Goal: Contribute content: Contribute content

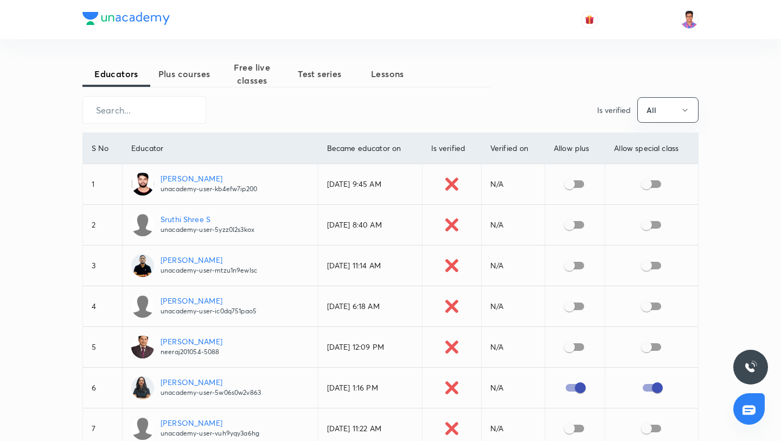
click at [157, 69] on span "Plus courses" at bounding box center [184, 73] width 68 height 13
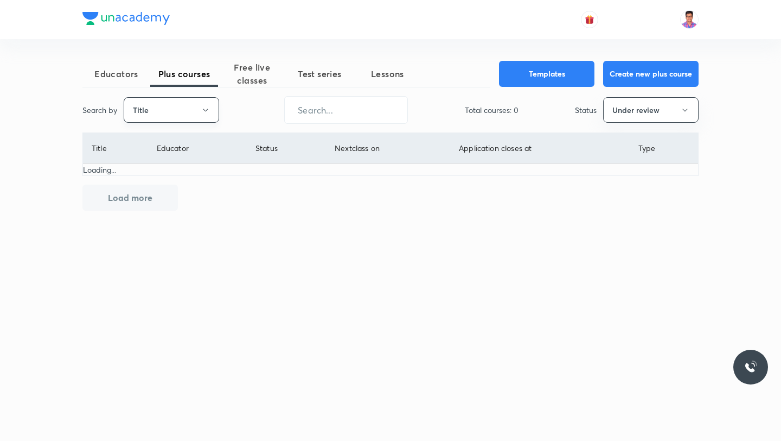
click at [190, 107] on button "Title" at bounding box center [172, 110] width 96 height 26
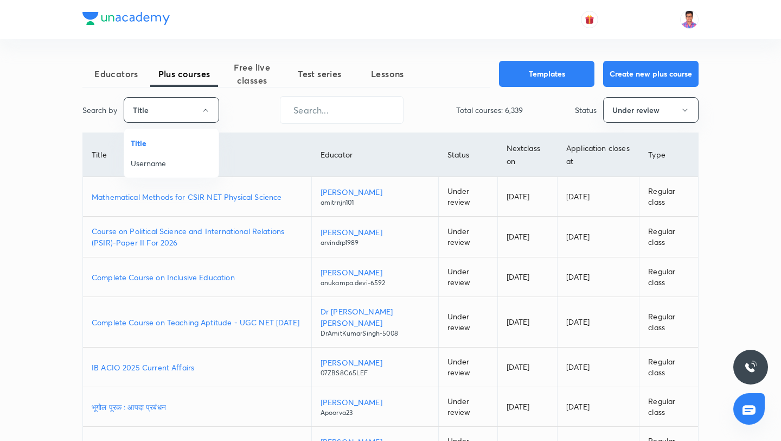
click at [173, 157] on span "Username" at bounding box center [171, 162] width 81 height 11
click at [306, 106] on input "text" at bounding box center [342, 110] width 123 height 28
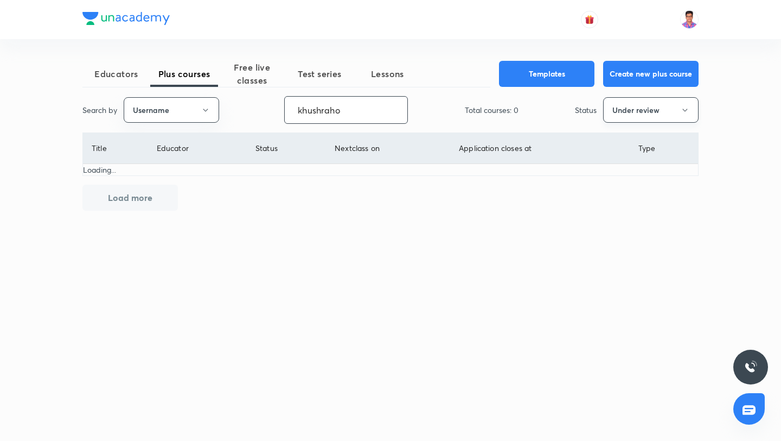
type input "khushraho"
click at [652, 116] on button "Under review" at bounding box center [651, 110] width 96 height 26
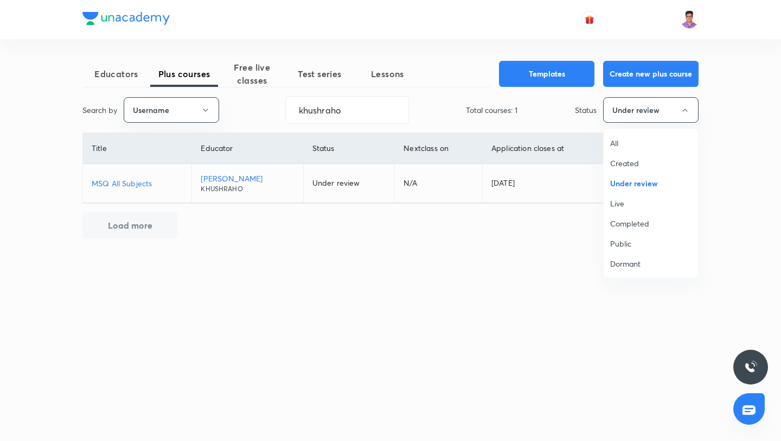
click at [625, 202] on span "Live" at bounding box center [651, 203] width 81 height 11
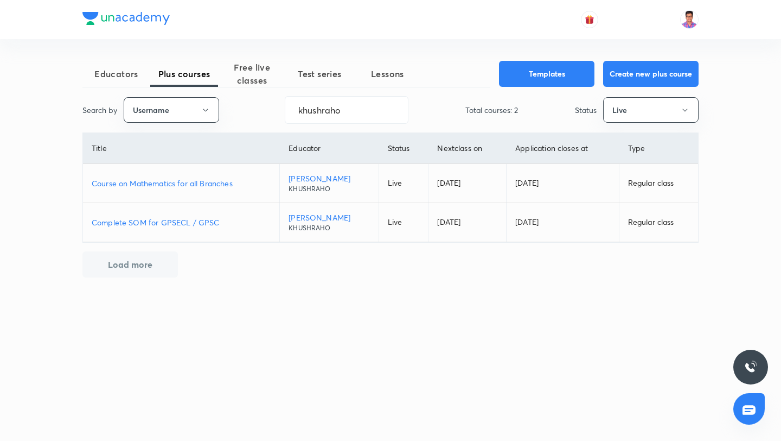
click at [230, 182] on p "Course on Mathematics for all Branches" at bounding box center [181, 182] width 179 height 11
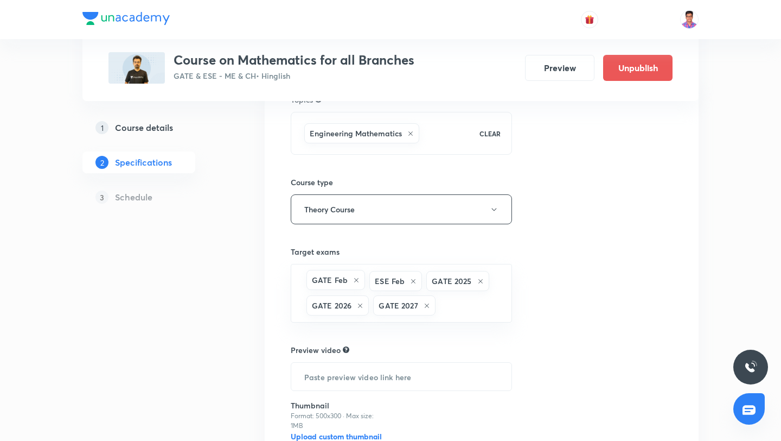
scroll to position [213, 0]
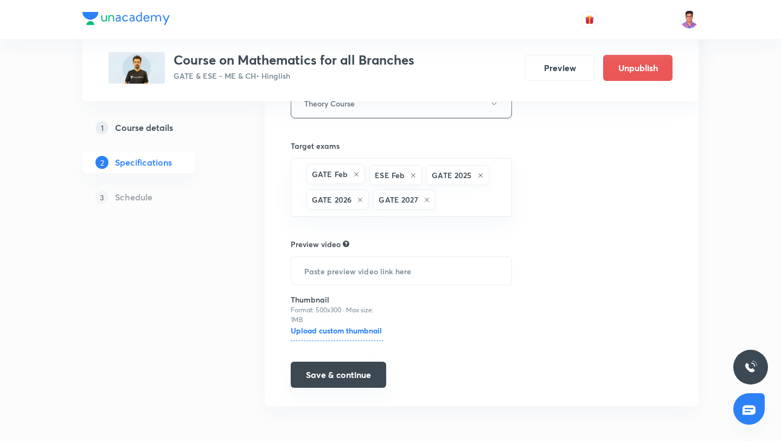
click at [327, 374] on button "Save & continue" at bounding box center [339, 374] width 96 height 26
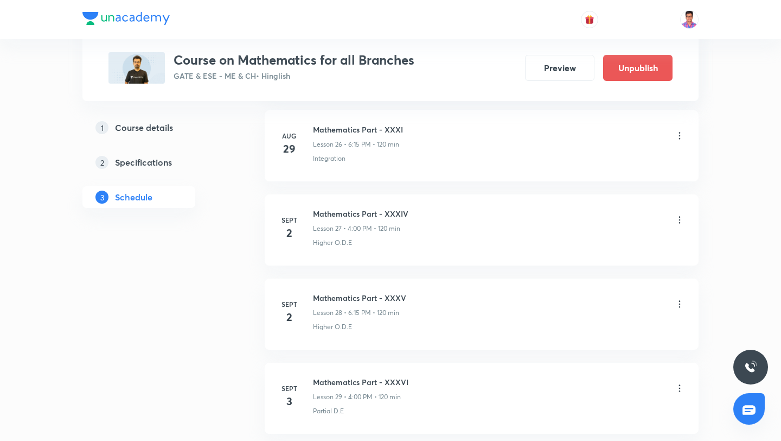
scroll to position [2726, 0]
click at [679, 218] on icon at bounding box center [680, 217] width 2 height 7
click at [605, 269] on li "Delete" at bounding box center [625, 266] width 119 height 20
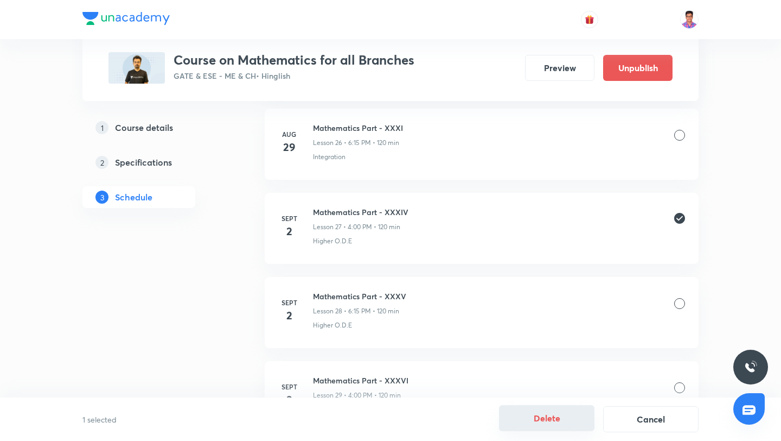
click at [548, 416] on button "Delete" at bounding box center [547, 418] width 96 height 26
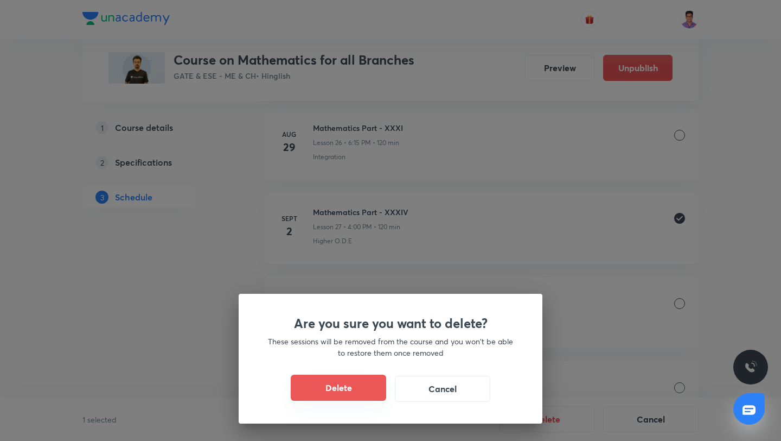
click at [374, 391] on button "Delete" at bounding box center [339, 387] width 96 height 26
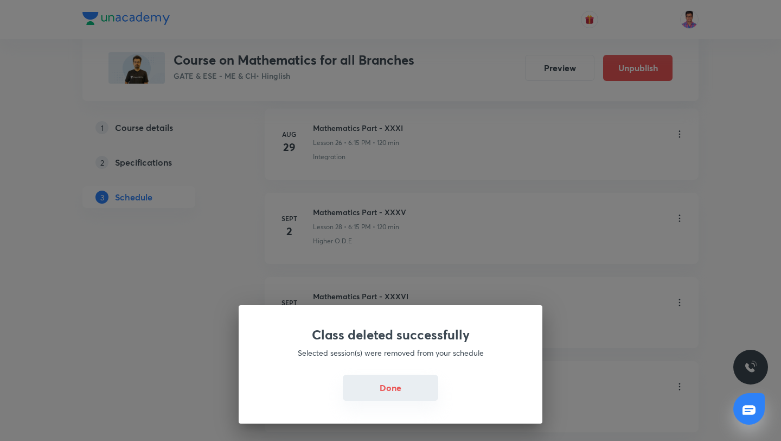
click at [382, 396] on button "Done" at bounding box center [391, 387] width 96 height 26
